Goal: Check status: Verify the current state of an ongoing process or item

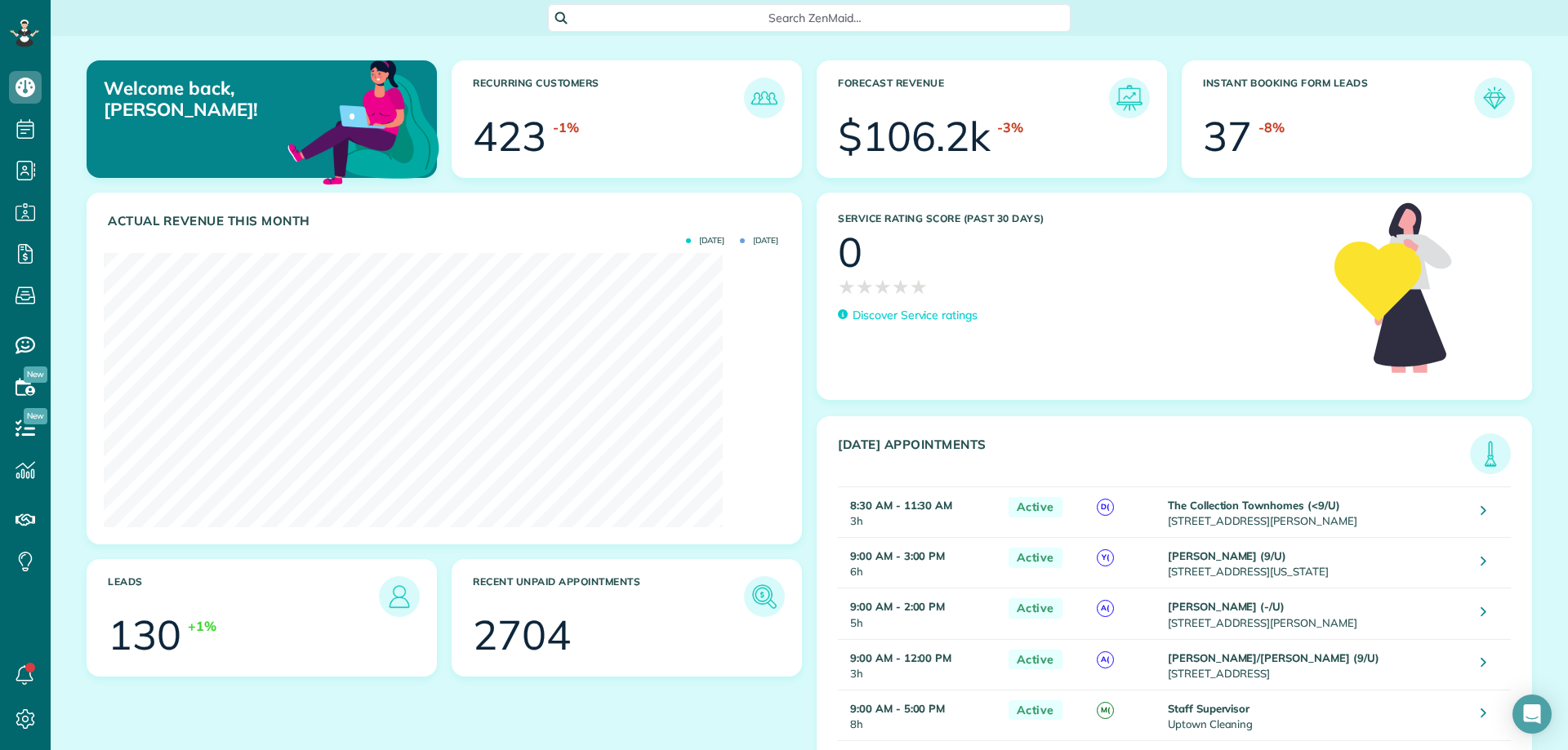
scroll to position [300, 674]
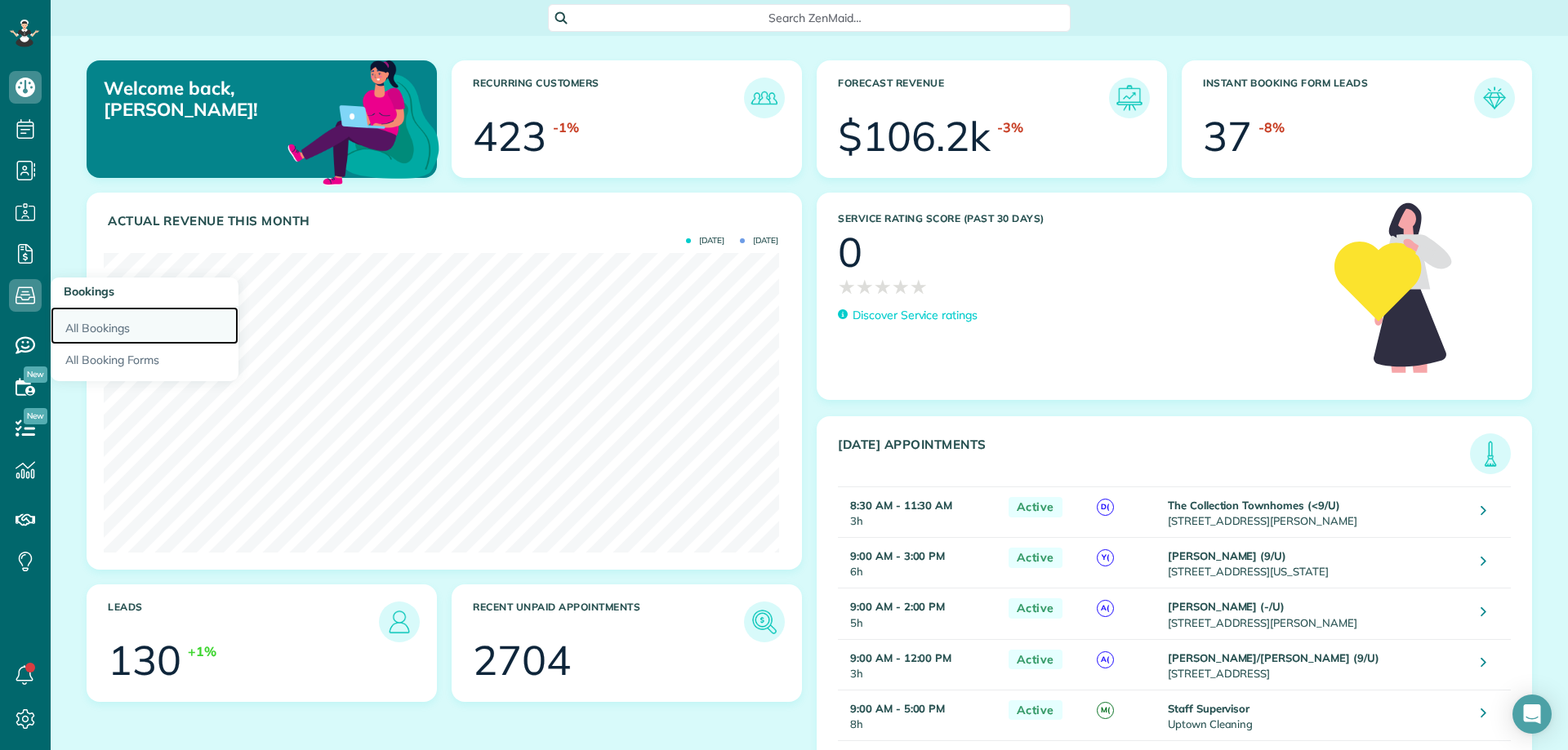
click at [94, 321] on link "All Bookings" at bounding box center [144, 325] width 188 height 37
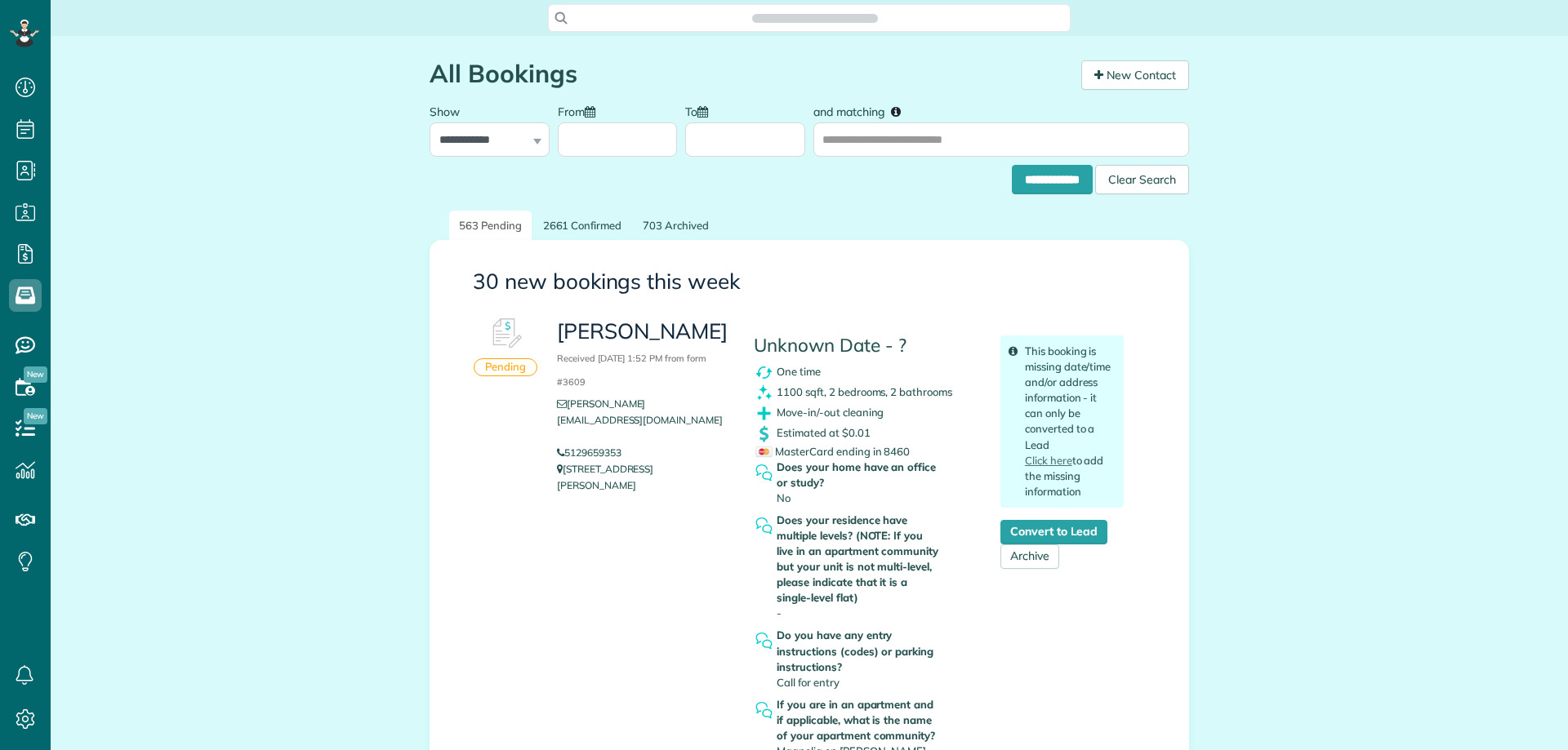
scroll to position [8, 8]
click at [844, 144] on input "and matching" at bounding box center [1001, 139] width 376 height 35
type input "**********"
click at [1011, 165] on input "**********" at bounding box center [1052, 179] width 81 height 30
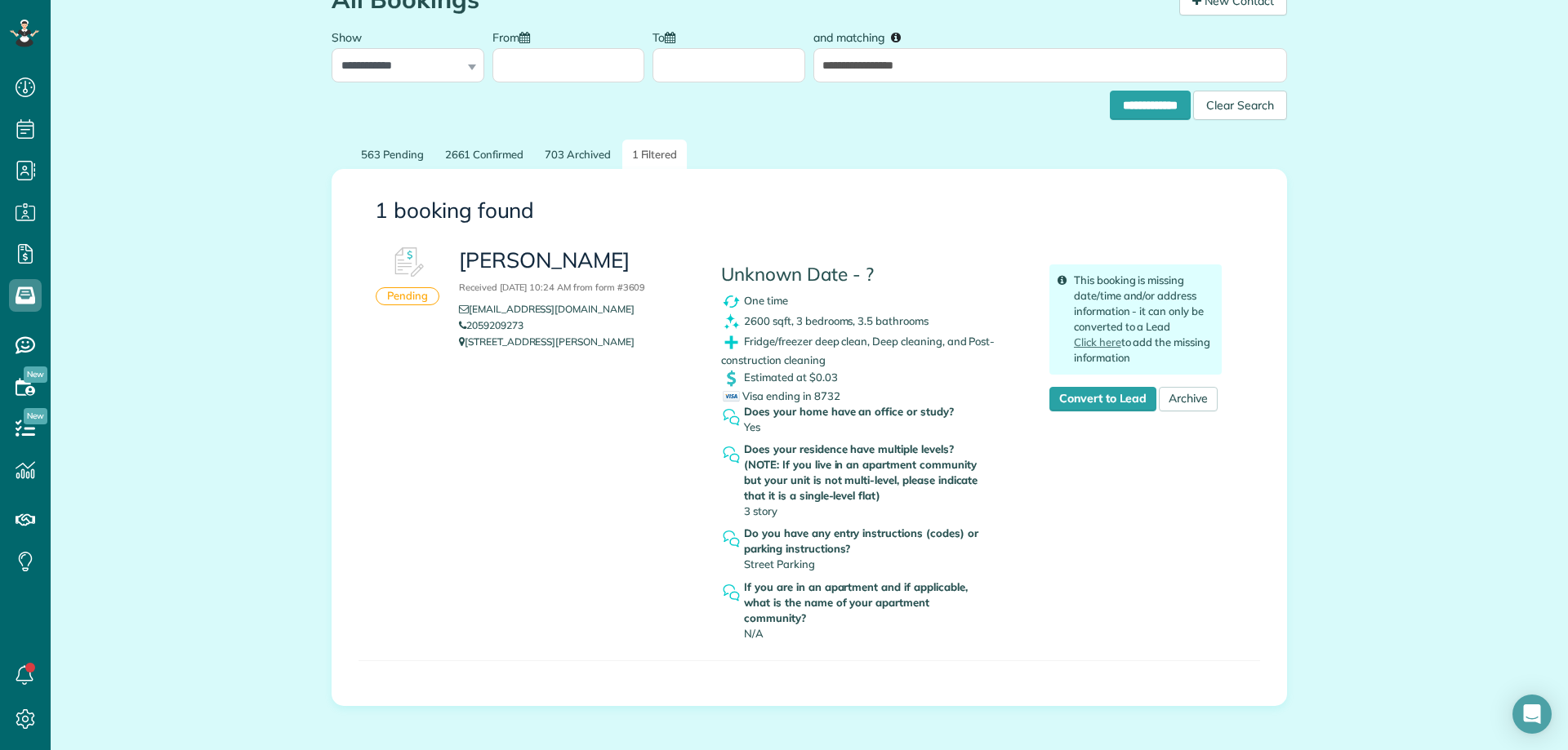
scroll to position [82, 0]
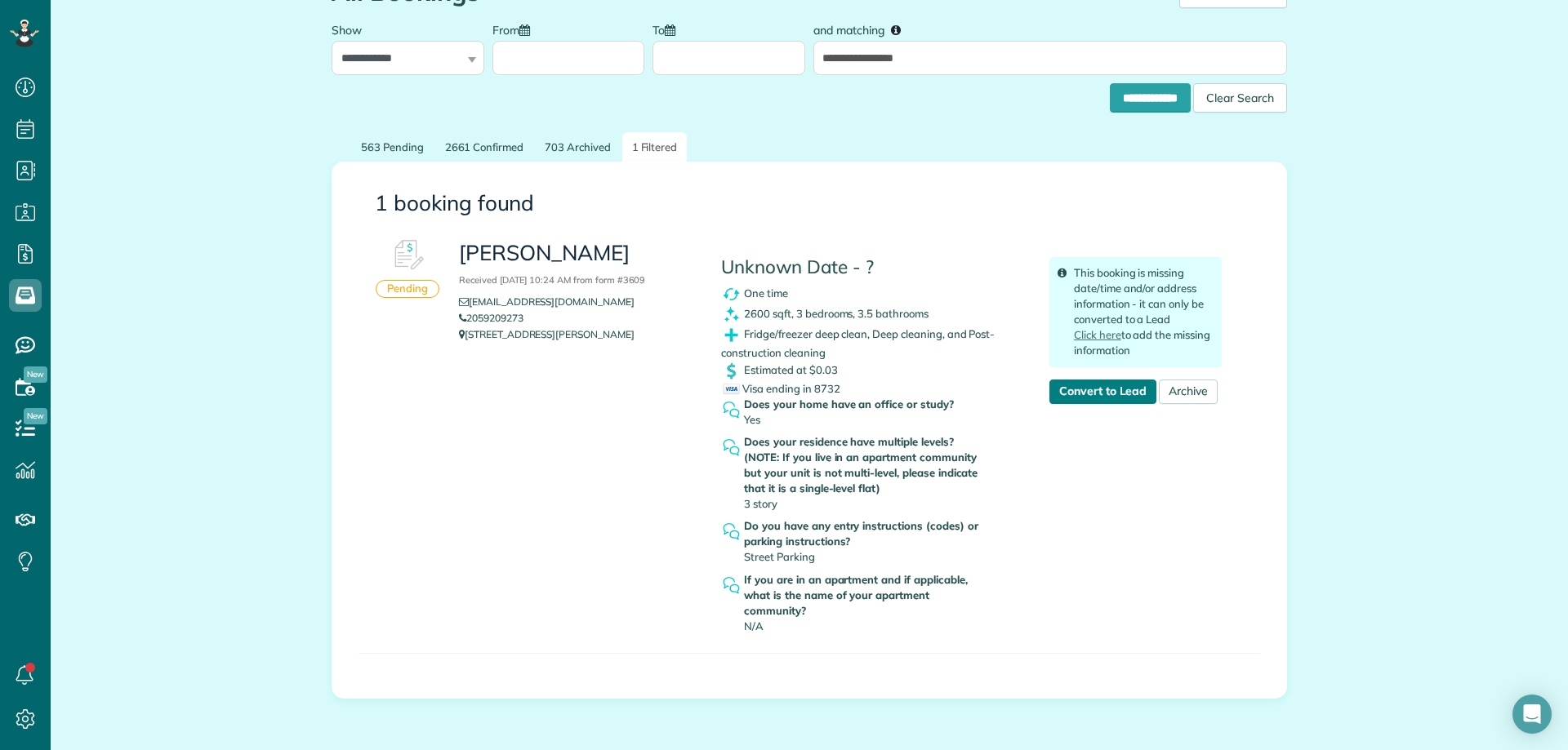
click at [1075, 394] on link "Convert to Lead" at bounding box center [1102, 391] width 107 height 24
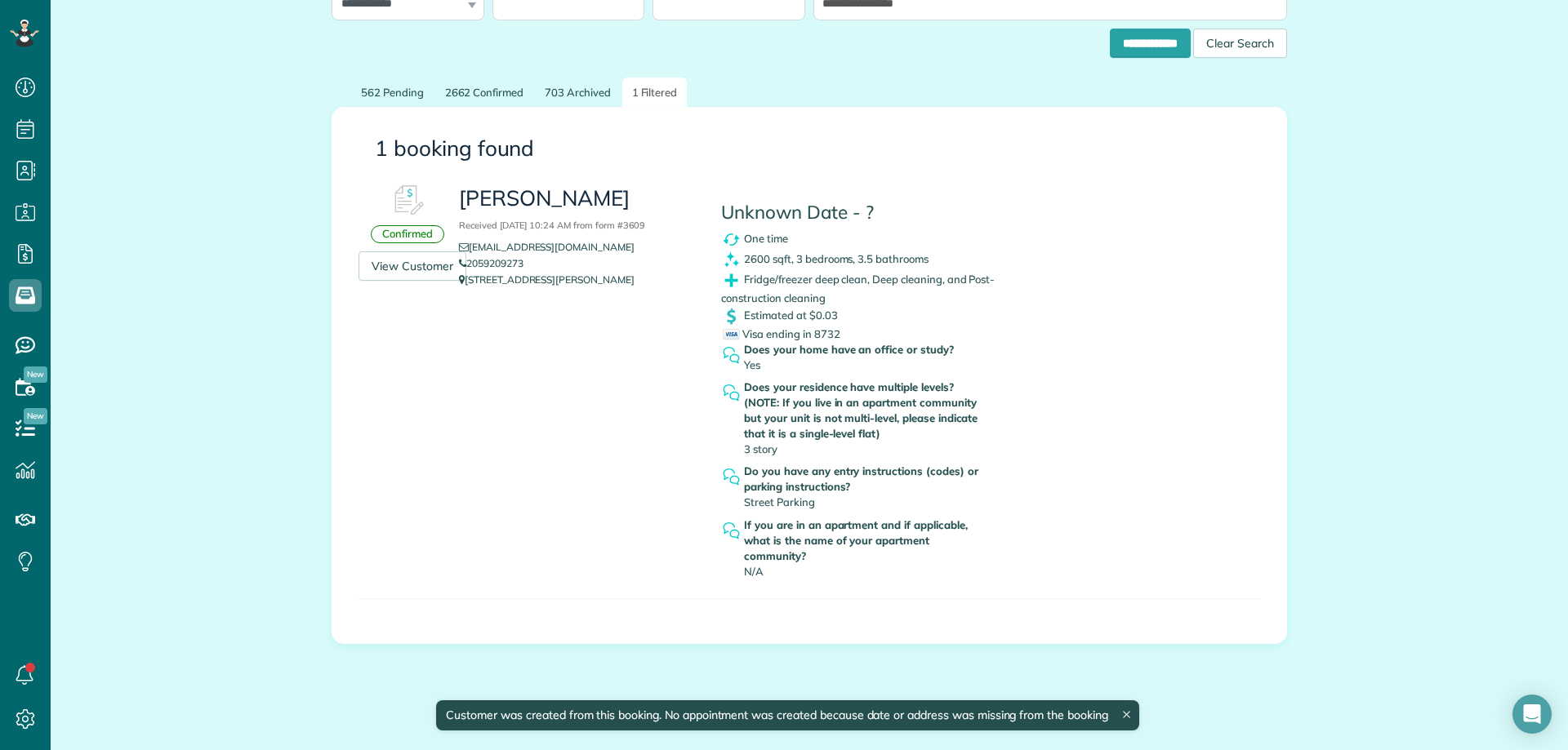
scroll to position [137, 0]
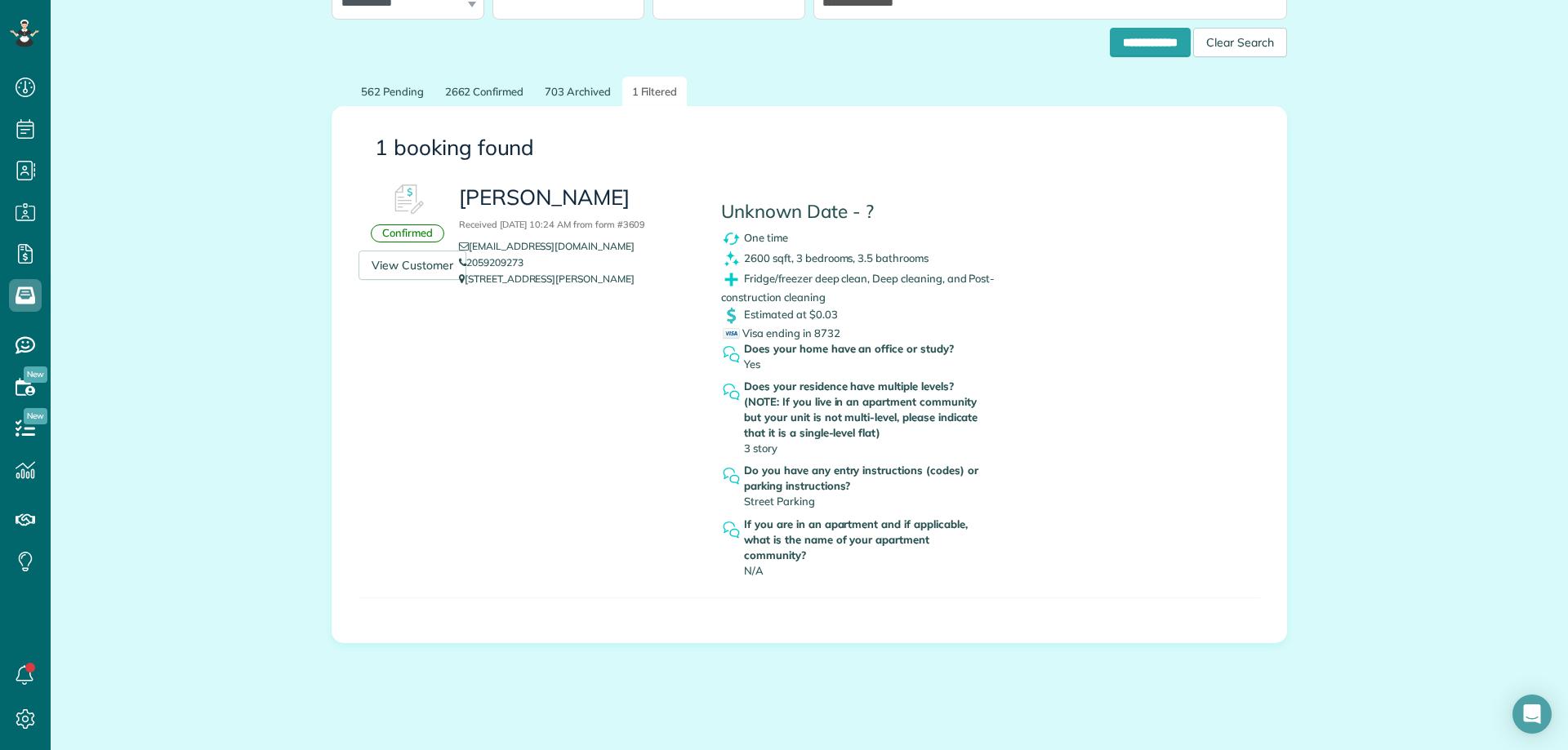
drag, startPoint x: 449, startPoint y: 194, endPoint x: 644, endPoint y: 204, distance: 195.3
click at [644, 204] on div "[PERSON_NAME] Received [DATE] 10:24 AM from form #3609 [EMAIL_ADDRESS][DOMAIN_N…" at bounding box center [578, 236] width 262 height 120
copy h3 "[PERSON_NAME]"
